Goal: Information Seeking & Learning: Learn about a topic

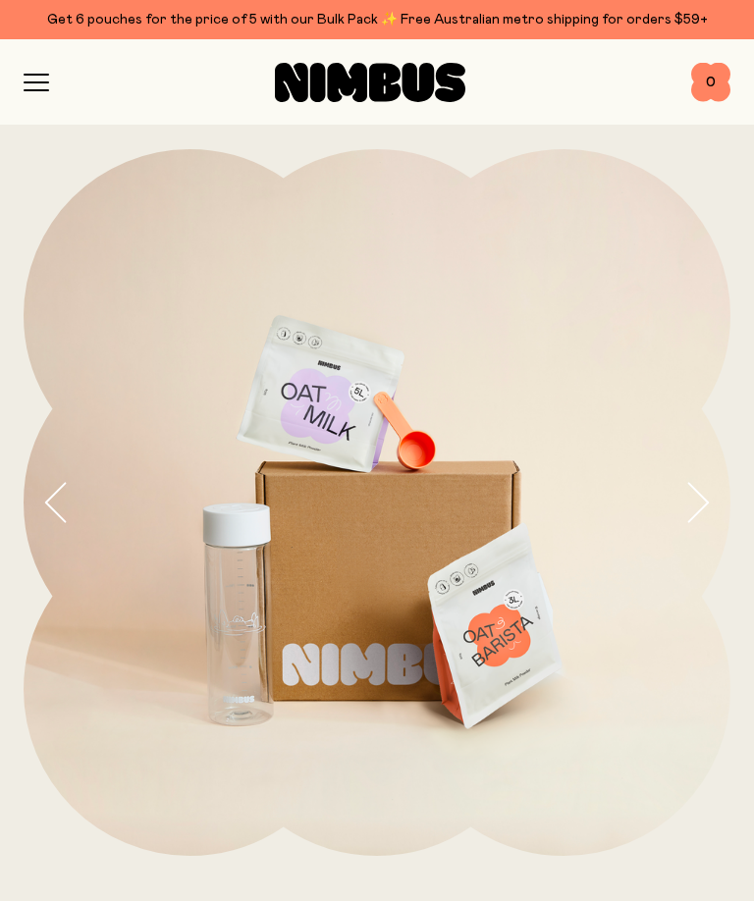
click at [37, 88] on icon "button" at bounding box center [37, 83] width 26 height 18
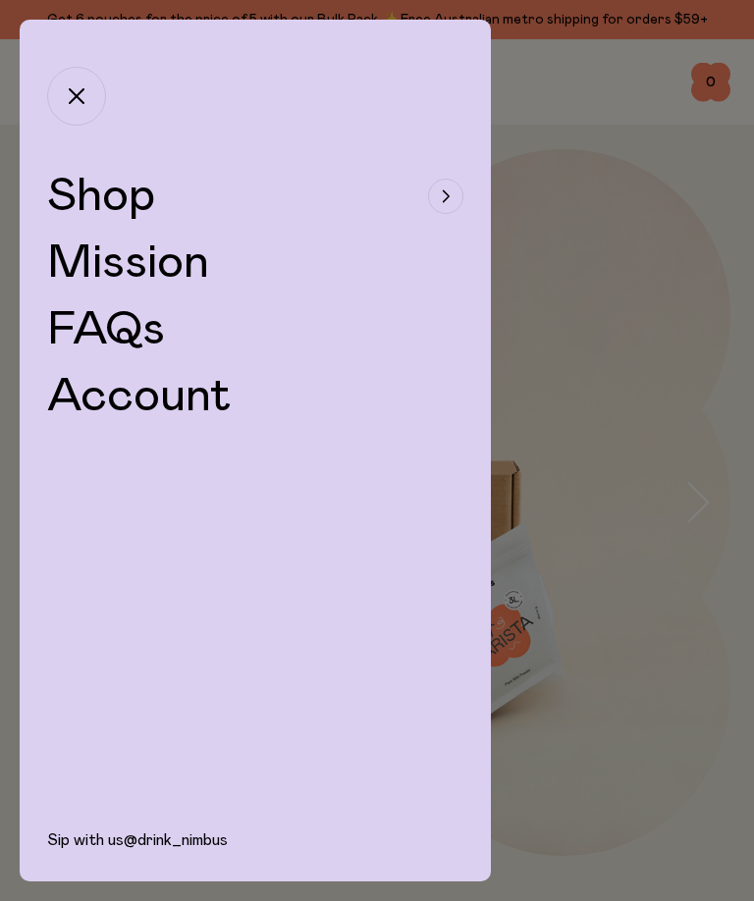
click at [96, 200] on span "Shop" at bounding box center [101, 196] width 108 height 47
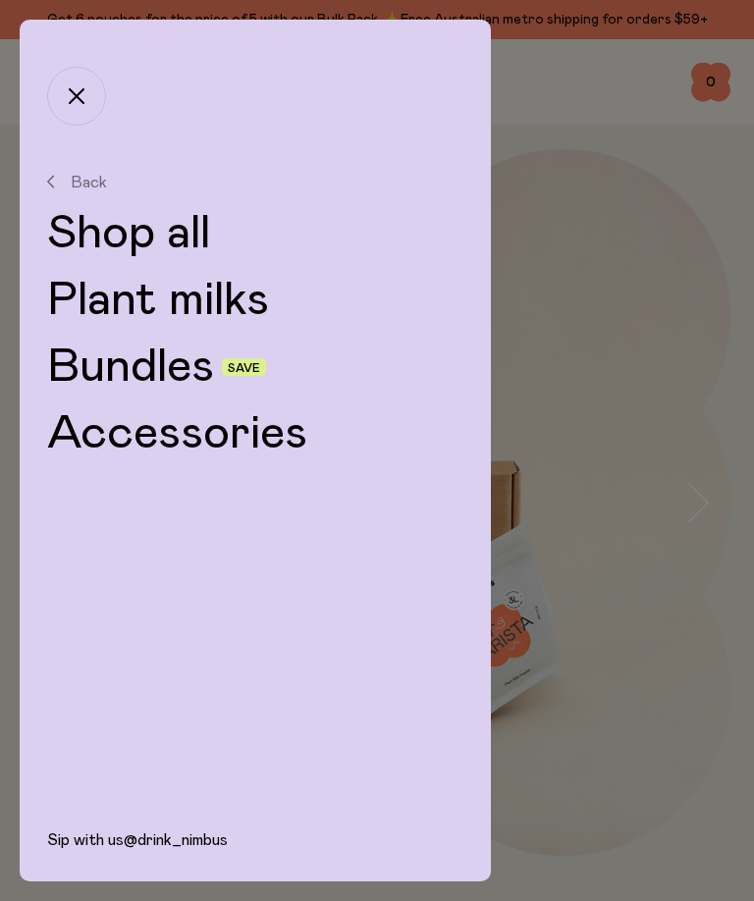
click at [105, 302] on link "Plant milks" at bounding box center [255, 300] width 416 height 47
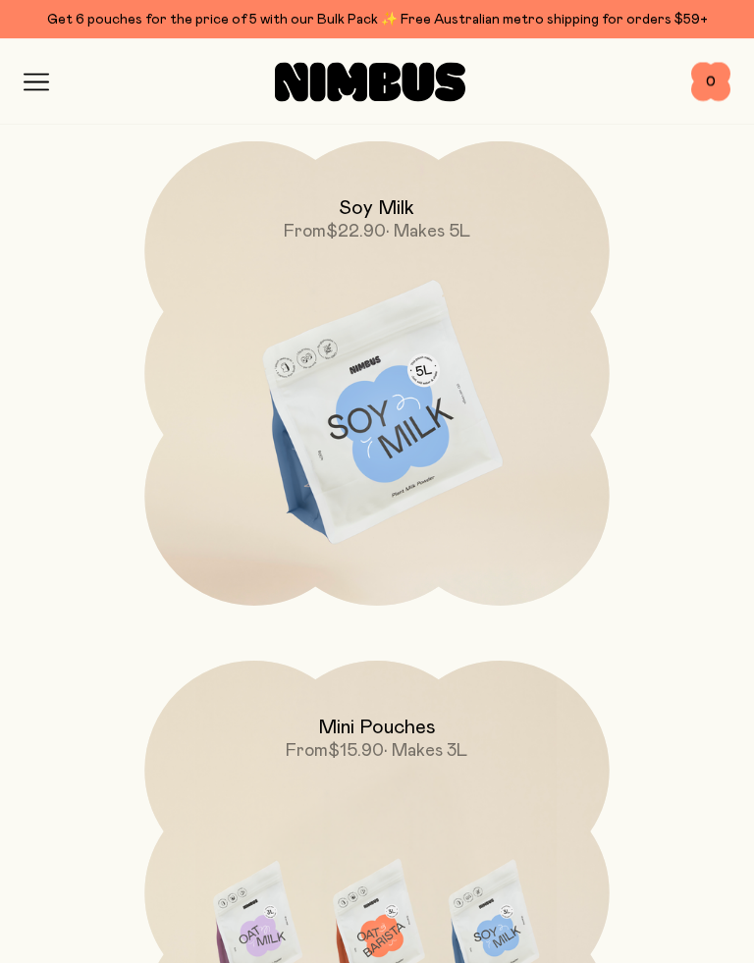
scroll to position [1317, 0]
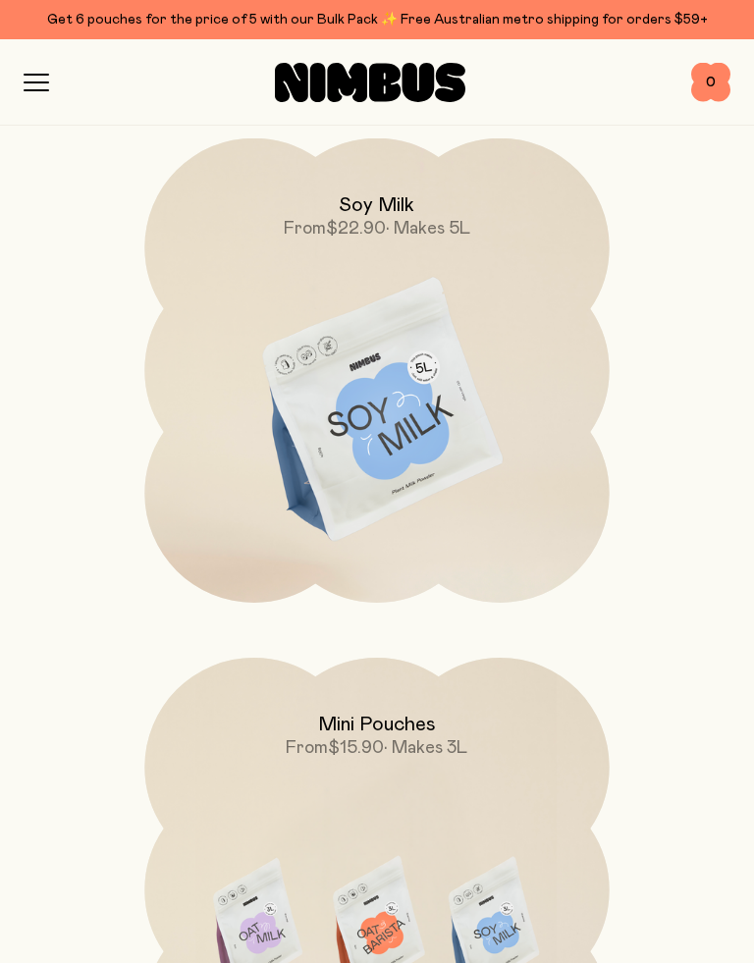
click at [315, 425] on img at bounding box center [376, 411] width 464 height 546
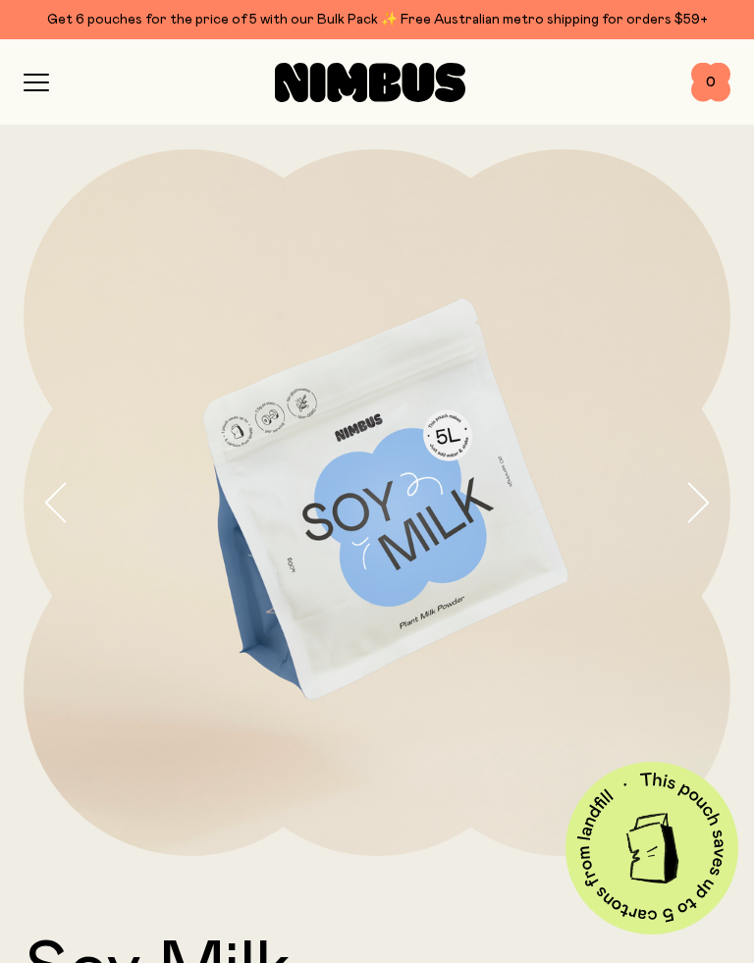
click at [678, 515] on img at bounding box center [377, 502] width 707 height 707
click at [679, 515] on img at bounding box center [377, 502] width 707 height 707
click at [700, 500] on icon "button" at bounding box center [696, 502] width 27 height 41
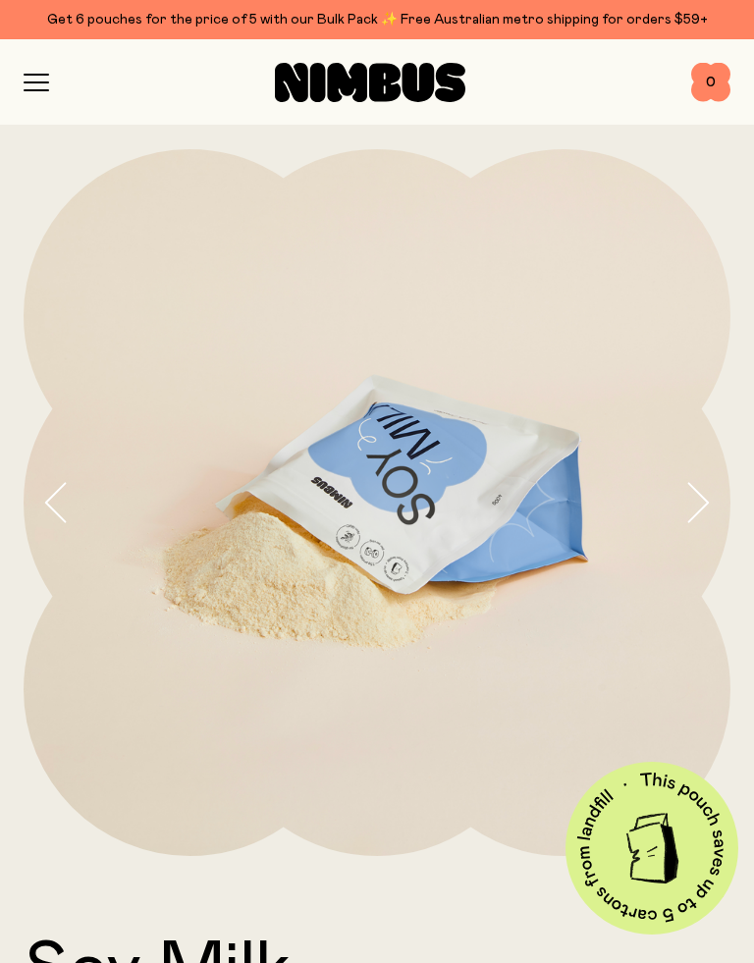
click at [698, 495] on icon "button" at bounding box center [696, 502] width 27 height 41
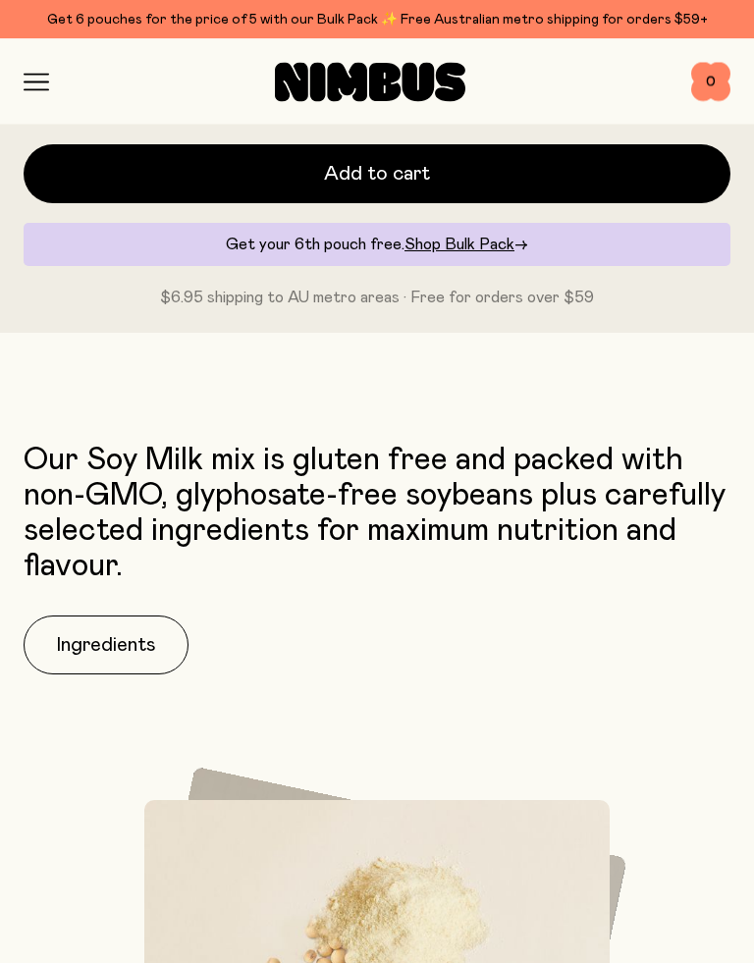
scroll to position [1410, 0]
click at [107, 650] on button "Ingredients" at bounding box center [106, 644] width 165 height 59
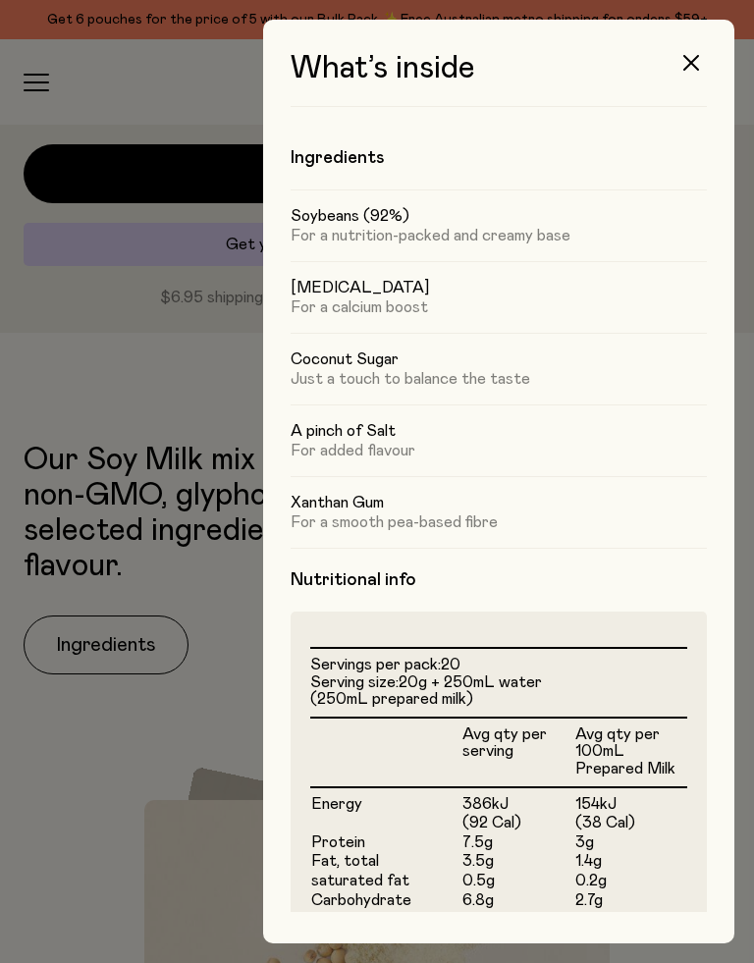
click at [117, 389] on div at bounding box center [377, 481] width 754 height 963
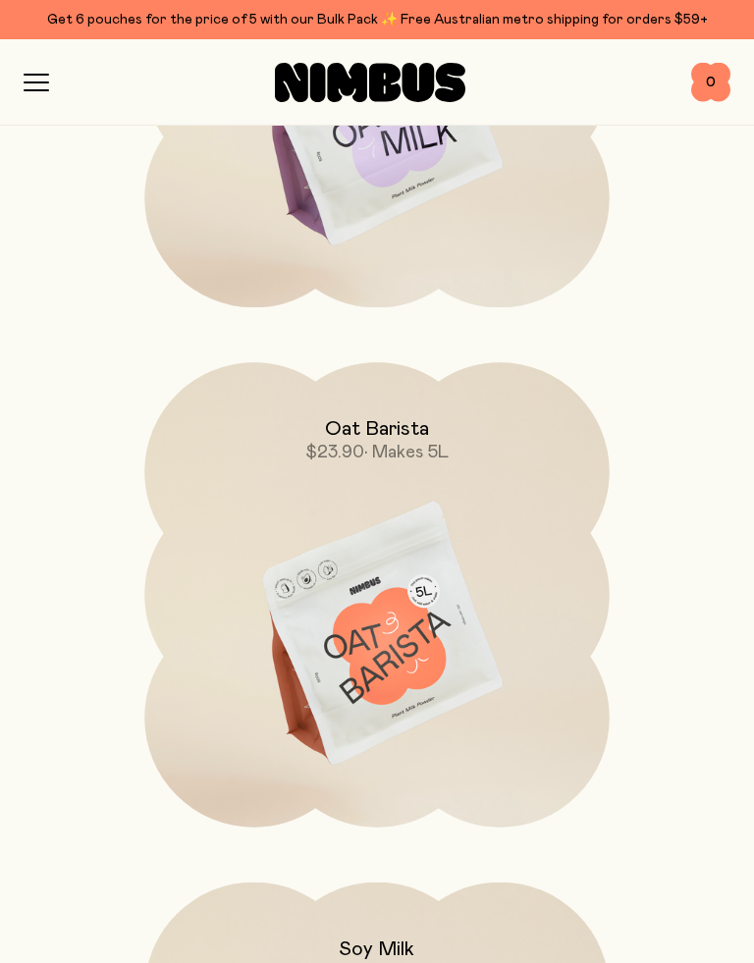
scroll to position [572, 0]
click at [328, 634] on img at bounding box center [376, 636] width 464 height 546
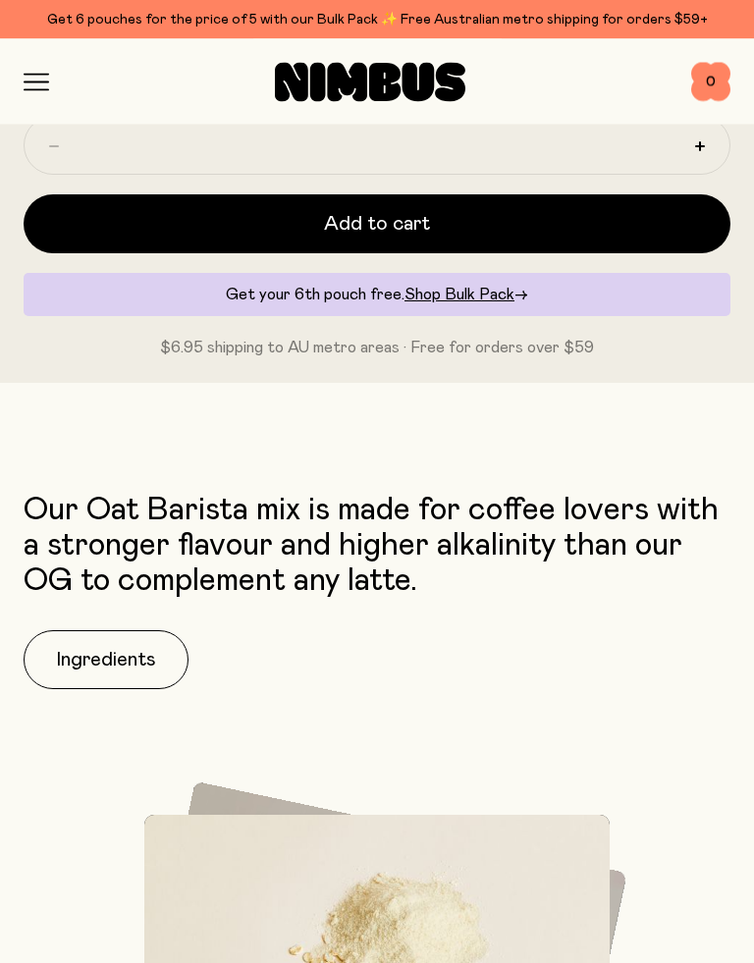
scroll to position [1217, 0]
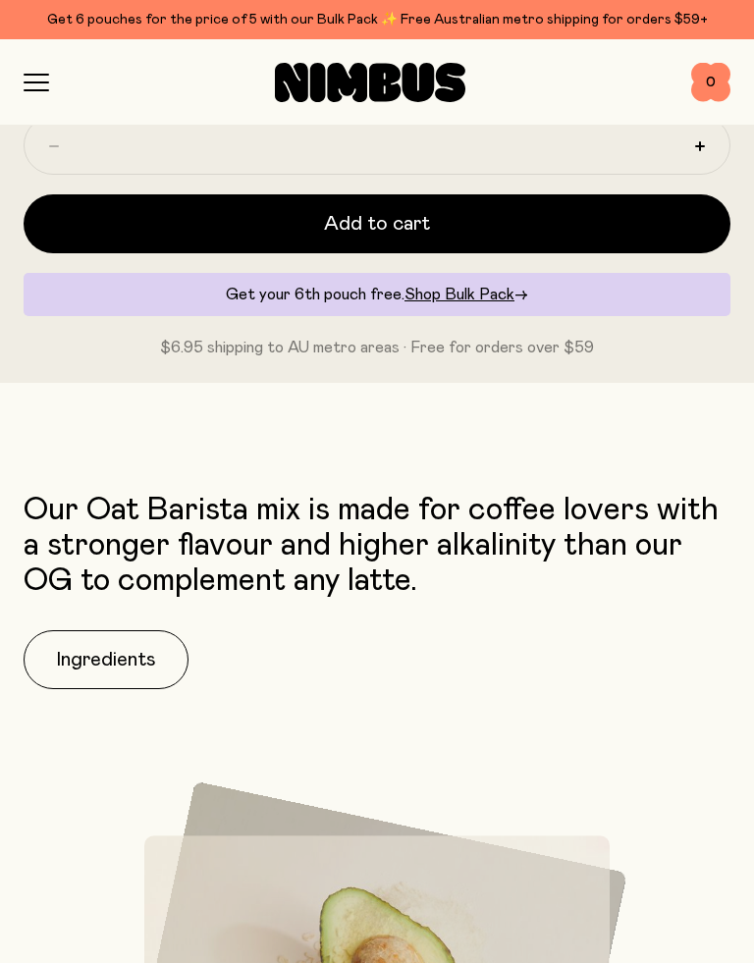
click at [91, 663] on button "Ingredients" at bounding box center [106, 659] width 165 height 59
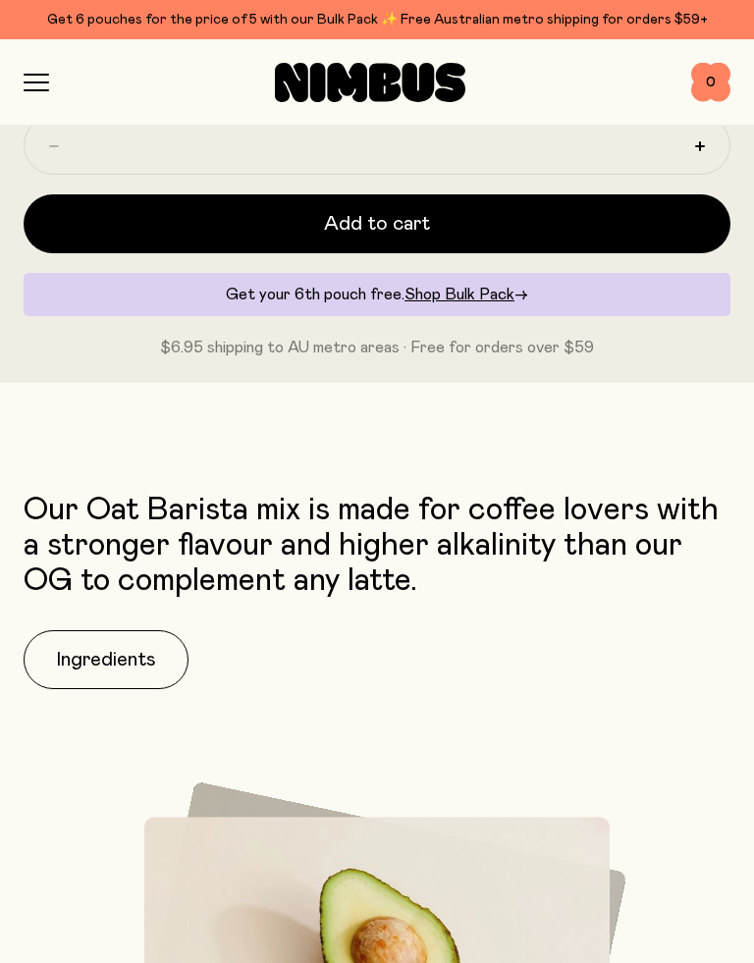
scroll to position [0, 0]
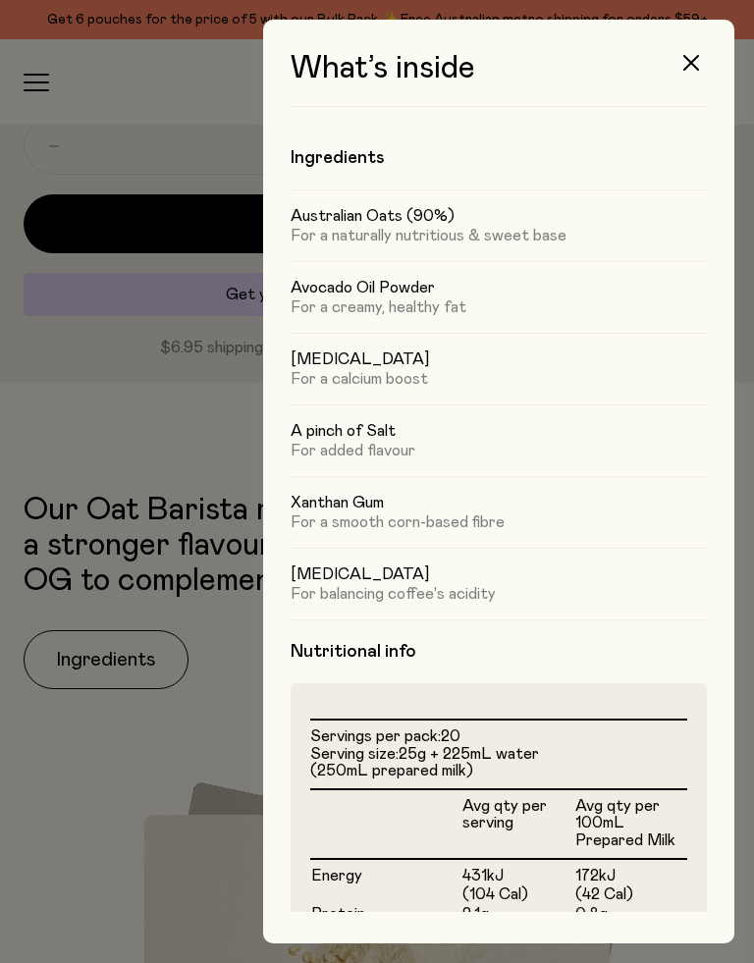
click at [689, 59] on icon "button" at bounding box center [691, 63] width 16 height 16
